Goal: Navigation & Orientation: Find specific page/section

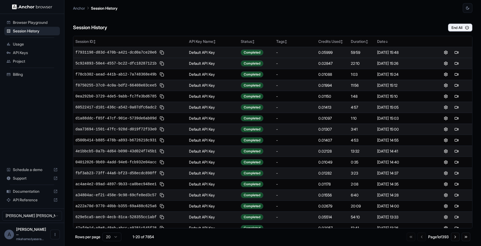
click at [356, 53] on div "59:59" at bounding box center [361, 52] width 22 height 5
click at [34, 21] on span "Browser Playground" at bounding box center [35, 22] width 45 height 5
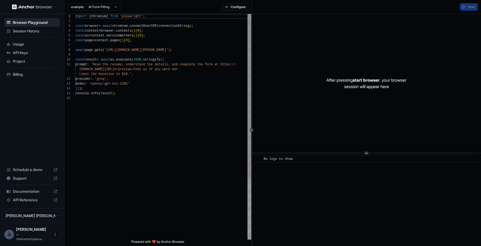
scroll to position [48, 0]
click at [34, 29] on span "Session History" at bounding box center [35, 30] width 45 height 5
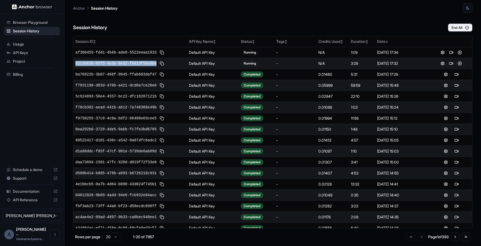
click at [31, 46] on span "Usage" at bounding box center [35, 44] width 45 height 5
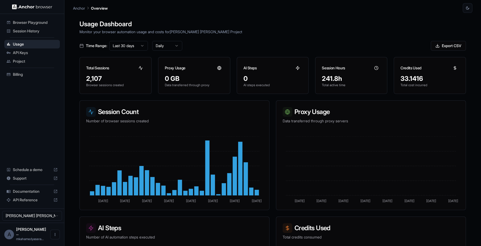
click at [33, 34] on div "Session History" at bounding box center [32, 31] width 56 height 9
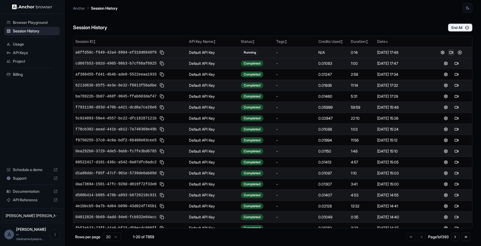
click at [450, 53] on button at bounding box center [451, 52] width 6 height 6
click at [454, 54] on button at bounding box center [456, 52] width 6 height 6
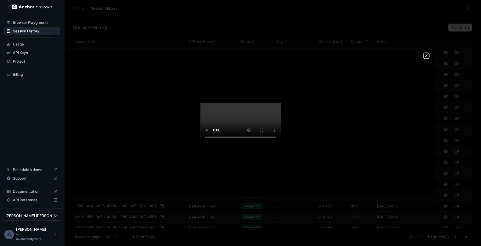
click at [427, 54] on icon "button" at bounding box center [426, 56] width 4 height 4
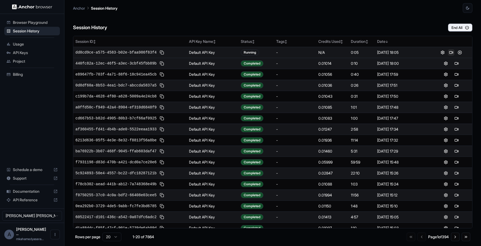
click at [451, 54] on button at bounding box center [451, 52] width 6 height 6
